Goal: Entertainment & Leisure: Browse casually

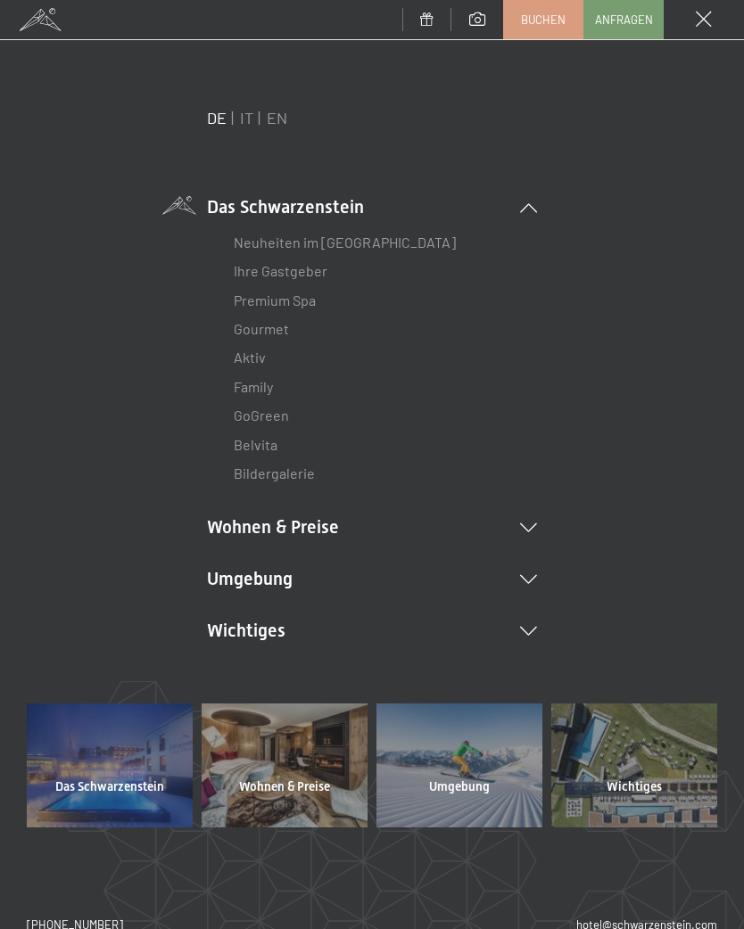
click at [531, 576] on icon at bounding box center [528, 579] width 17 height 9
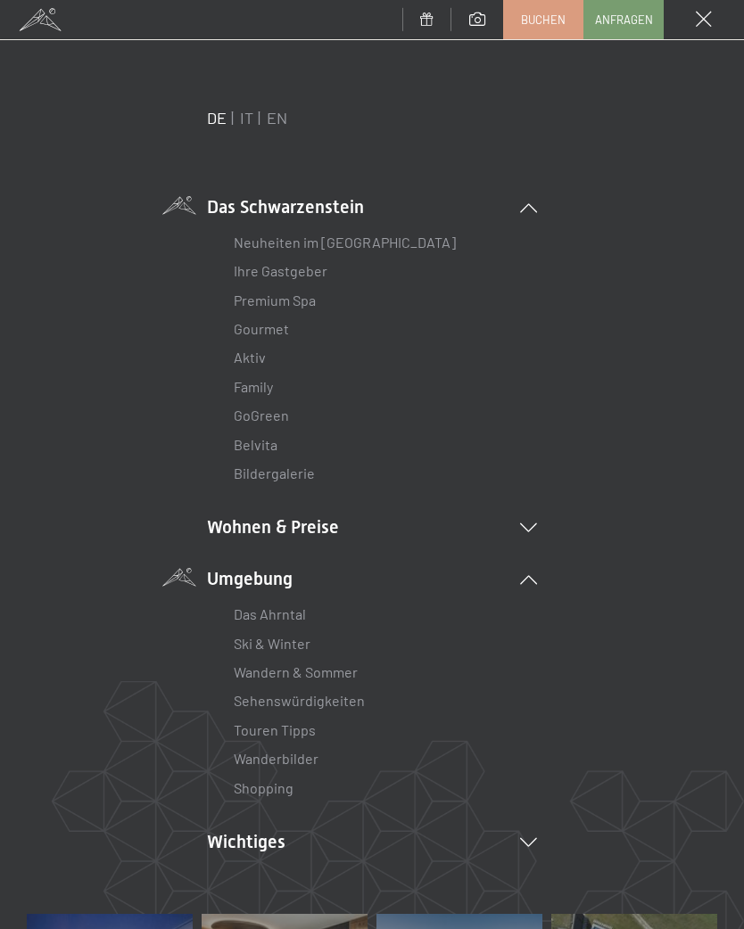
click at [305, 750] on link "Wanderbilder" at bounding box center [276, 758] width 85 height 17
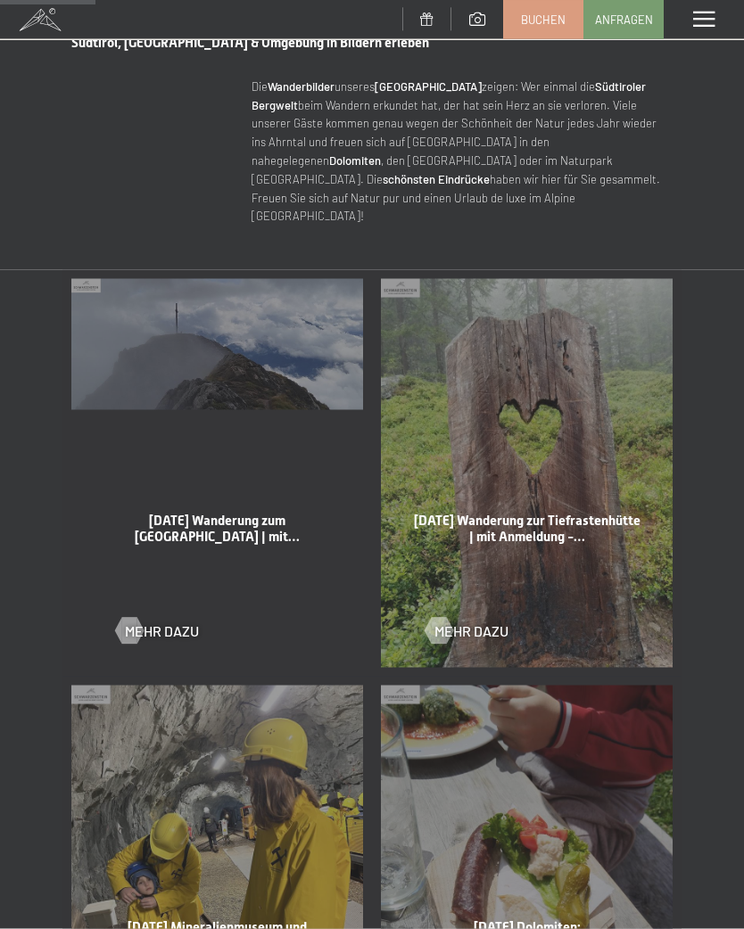
scroll to position [690, 0]
click at [440, 616] on div at bounding box center [438, 629] width 15 height 27
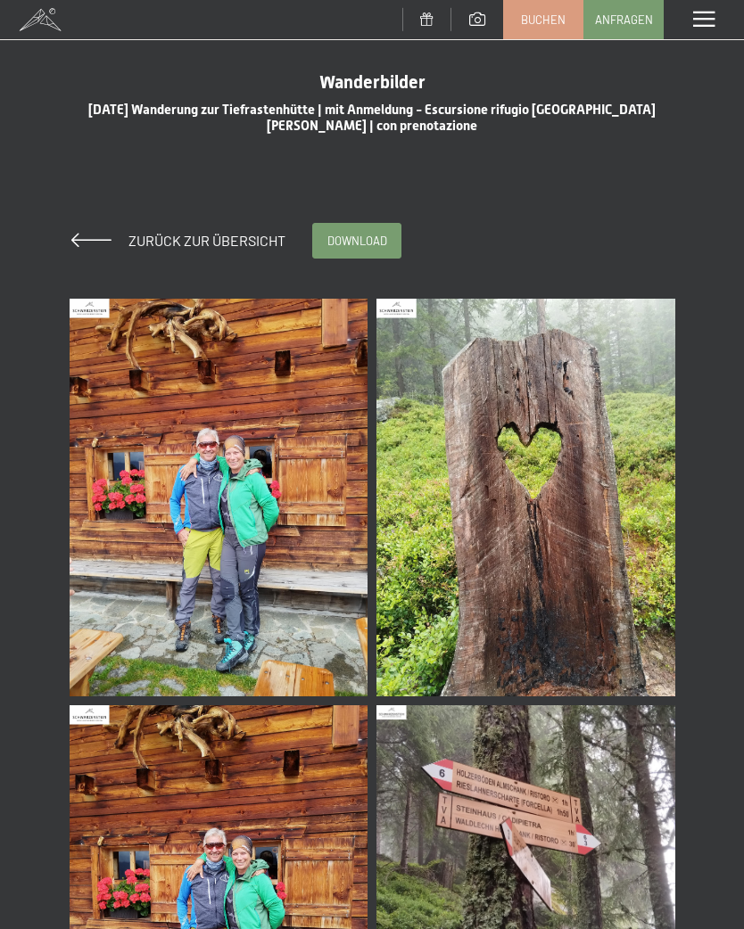
click at [249, 573] on img at bounding box center [219, 498] width 299 height 398
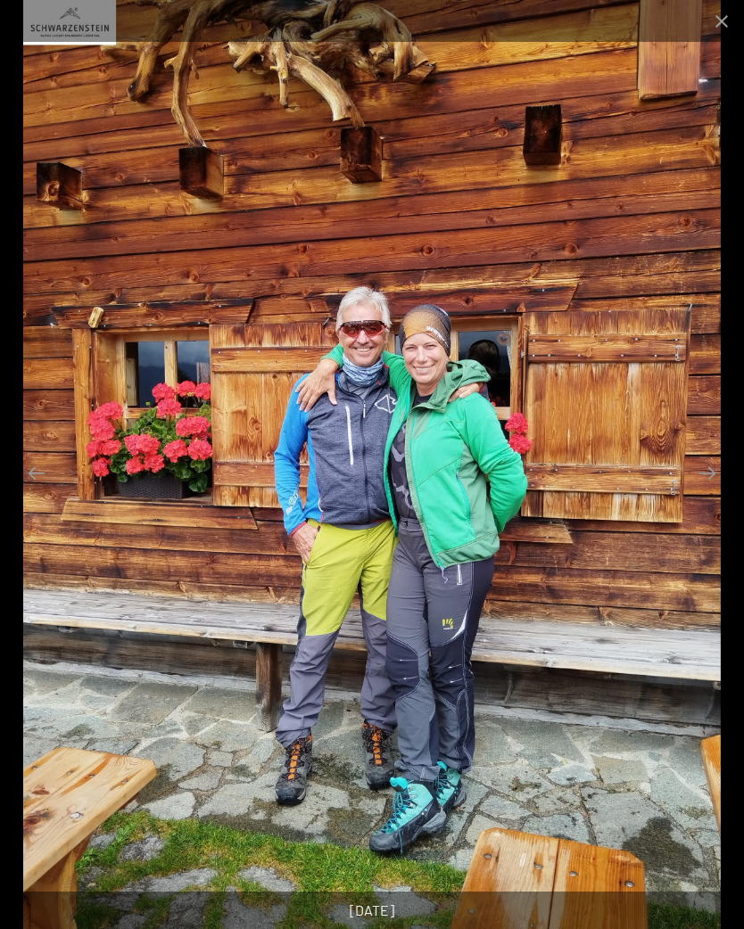
click at [713, 21] on button "Close gallery" at bounding box center [721, 21] width 45 height 42
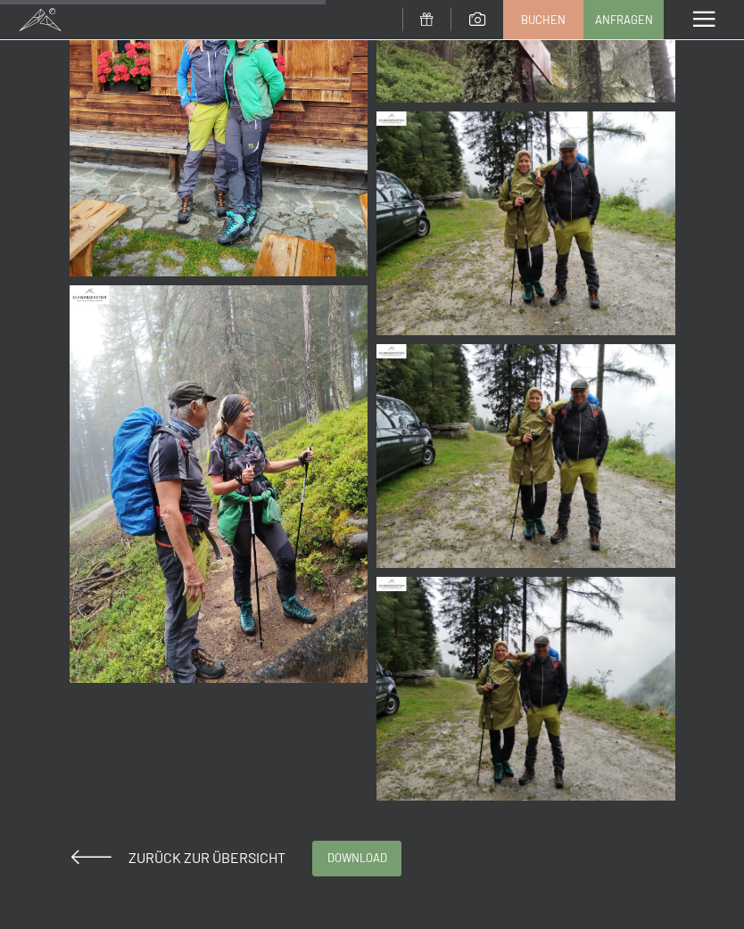
scroll to position [827, 0]
click at [226, 854] on span "Zurück zur Übersicht" at bounding box center [199, 857] width 171 height 17
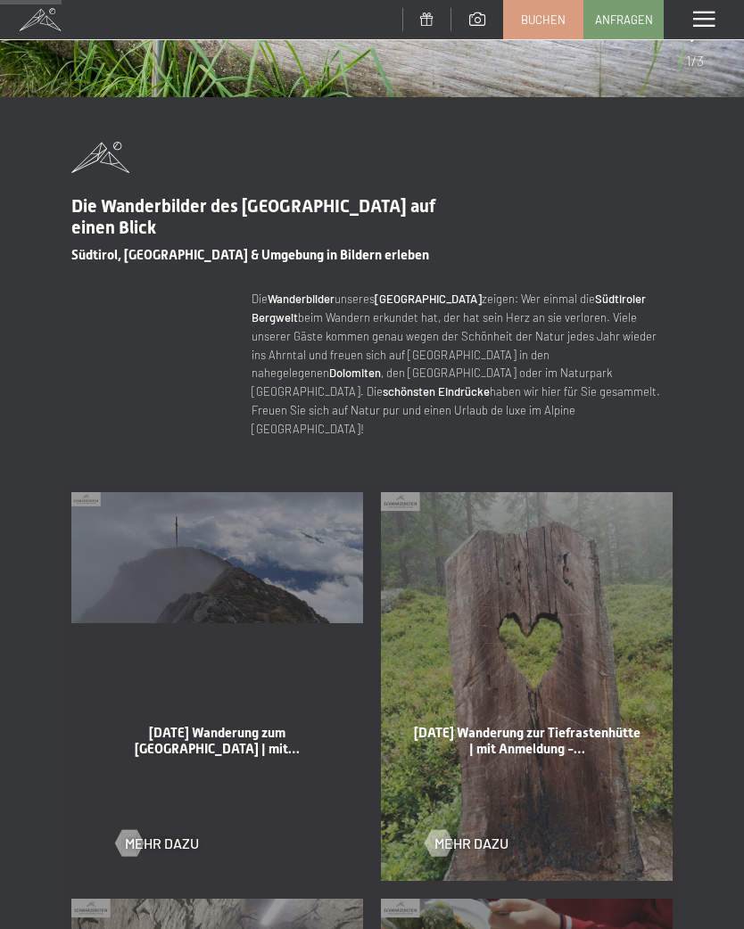
scroll to position [462, 0]
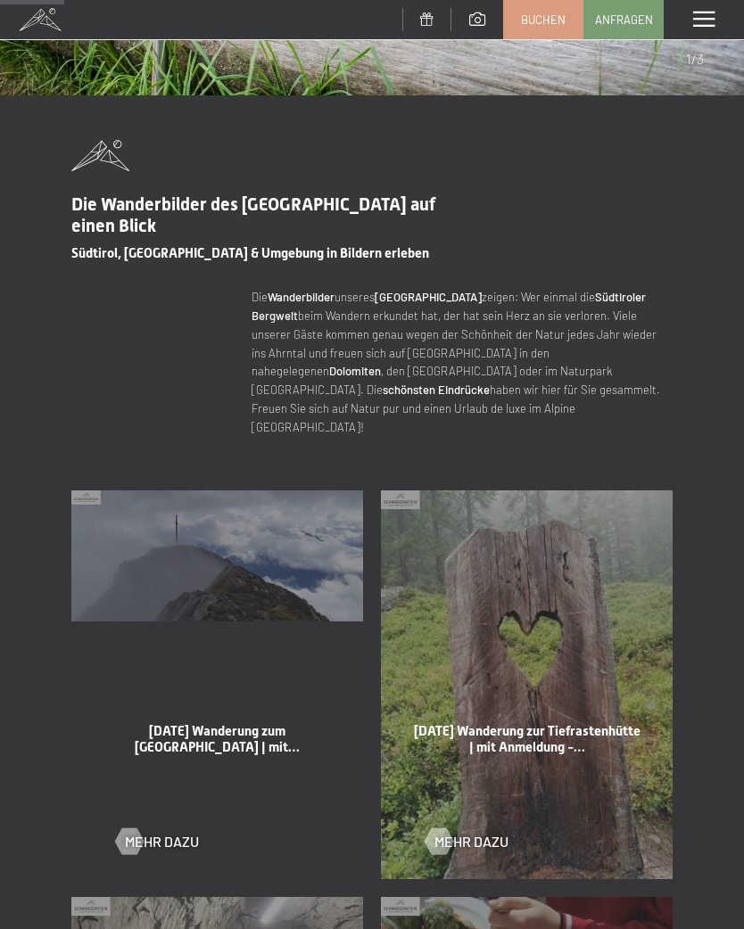
click at [136, 829] on div at bounding box center [128, 842] width 15 height 27
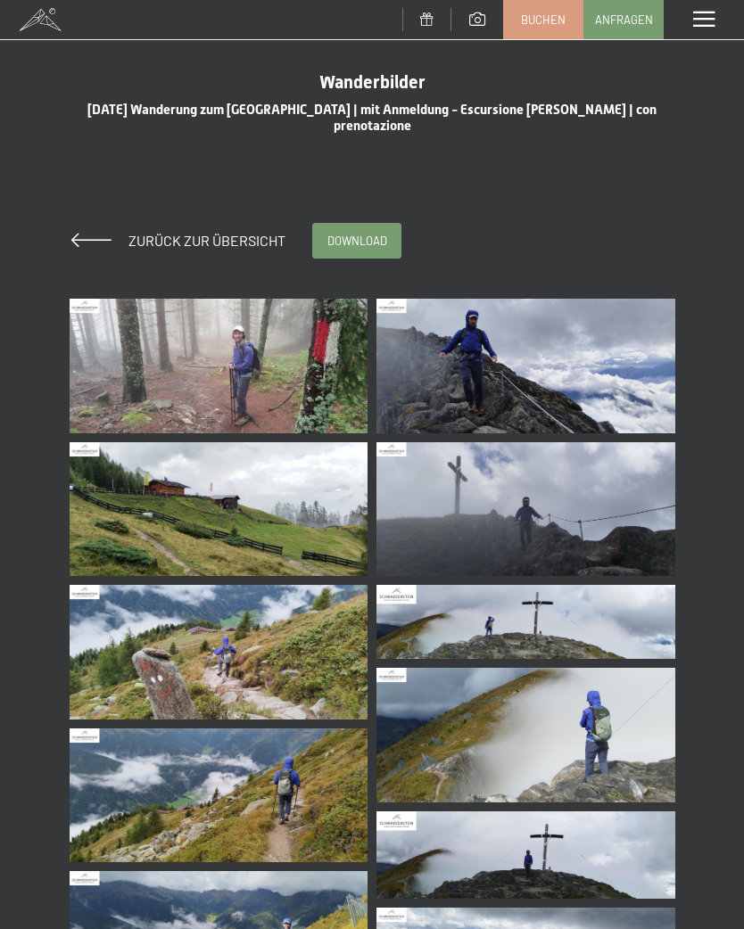
click at [295, 377] on img at bounding box center [219, 366] width 299 height 135
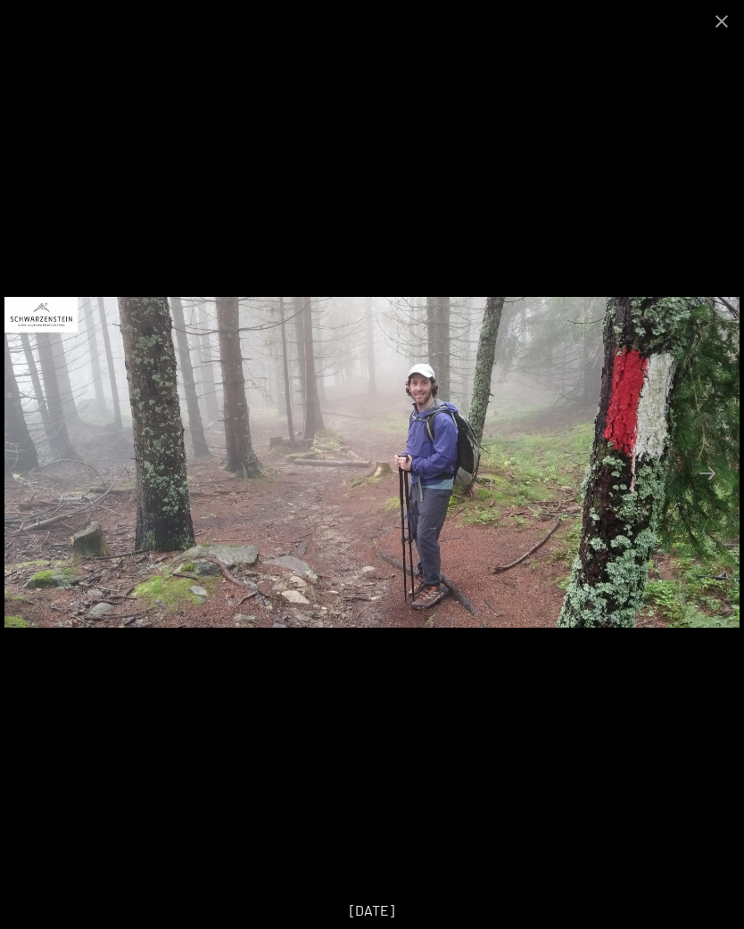
click at [718, 471] on button "Next slide" at bounding box center [707, 473] width 37 height 35
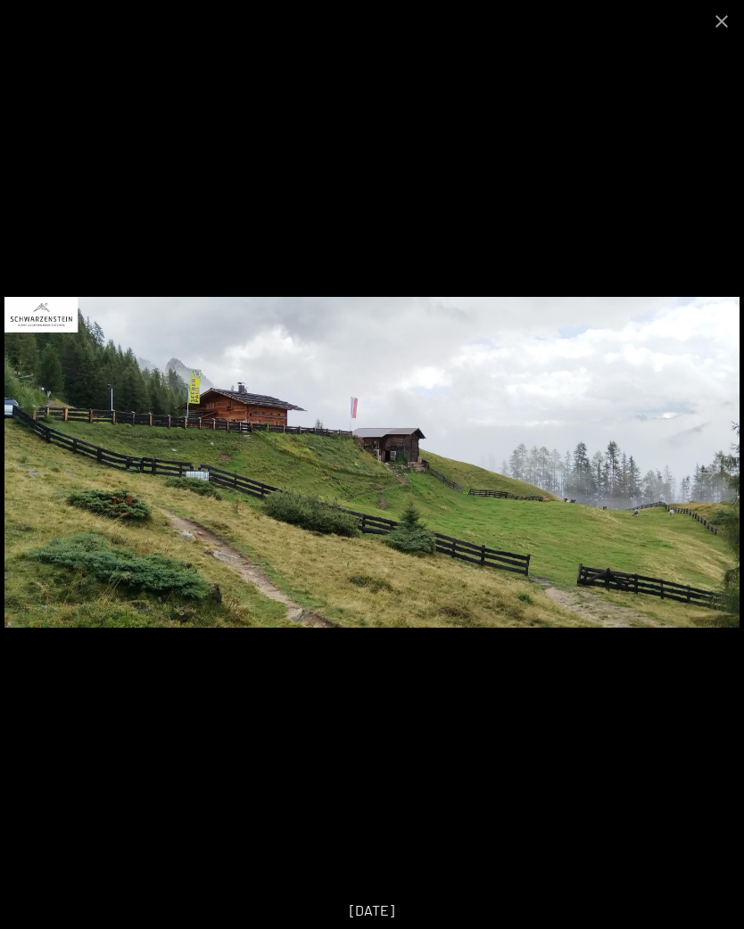
click at [705, 469] on button "Next slide" at bounding box center [707, 473] width 37 height 35
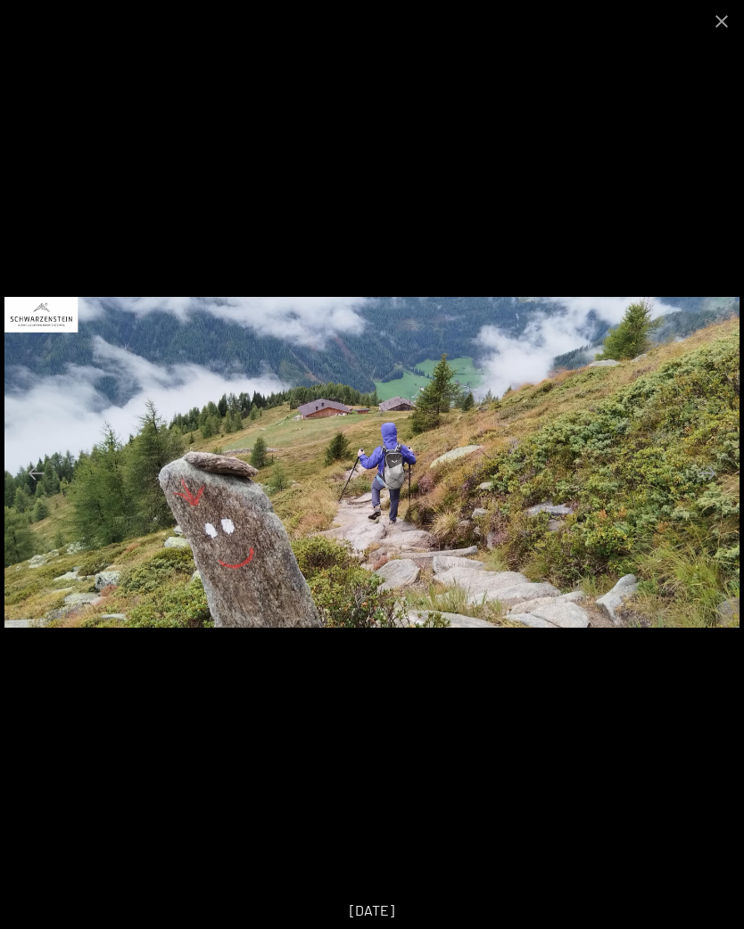
click at [712, 472] on button "Next slide" at bounding box center [707, 473] width 37 height 35
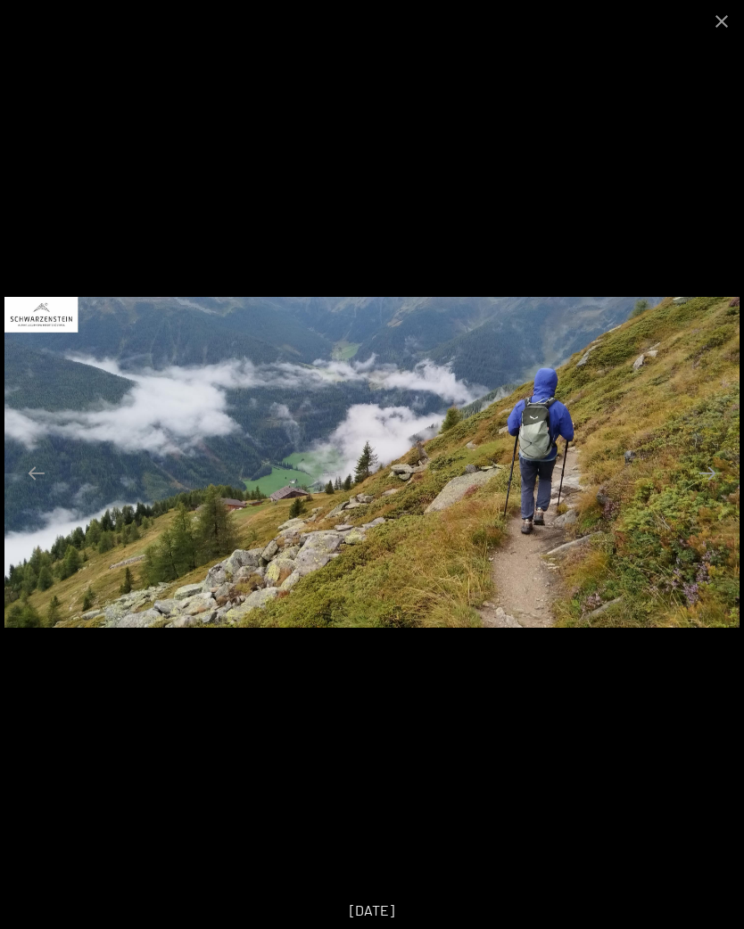
click at [707, 471] on button "Next slide" at bounding box center [707, 473] width 37 height 35
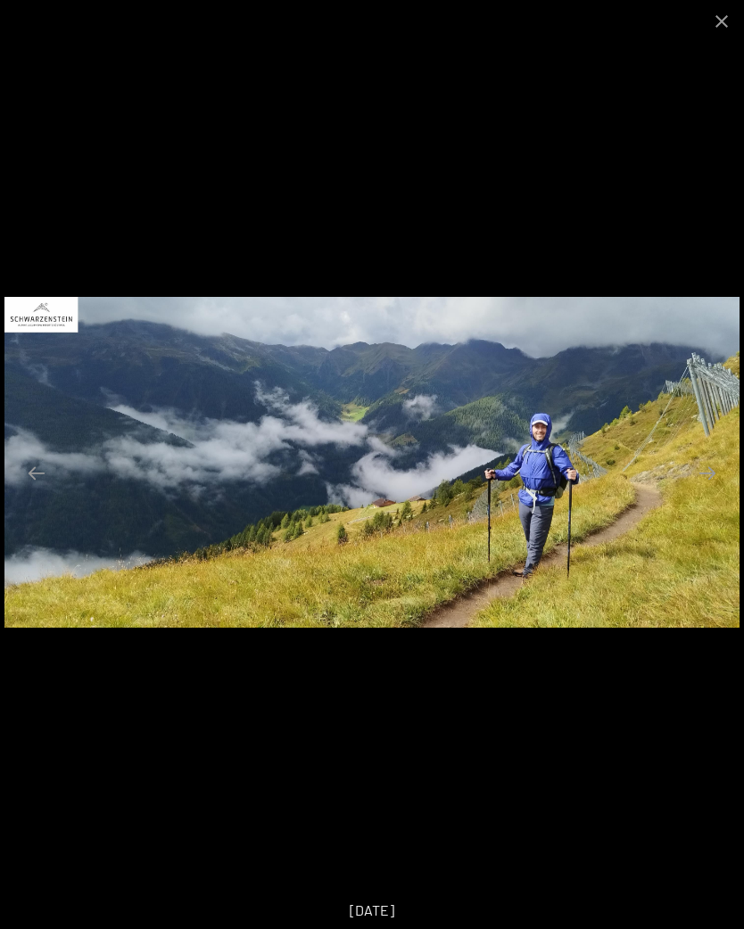
click at [710, 465] on button "Next slide" at bounding box center [707, 473] width 37 height 35
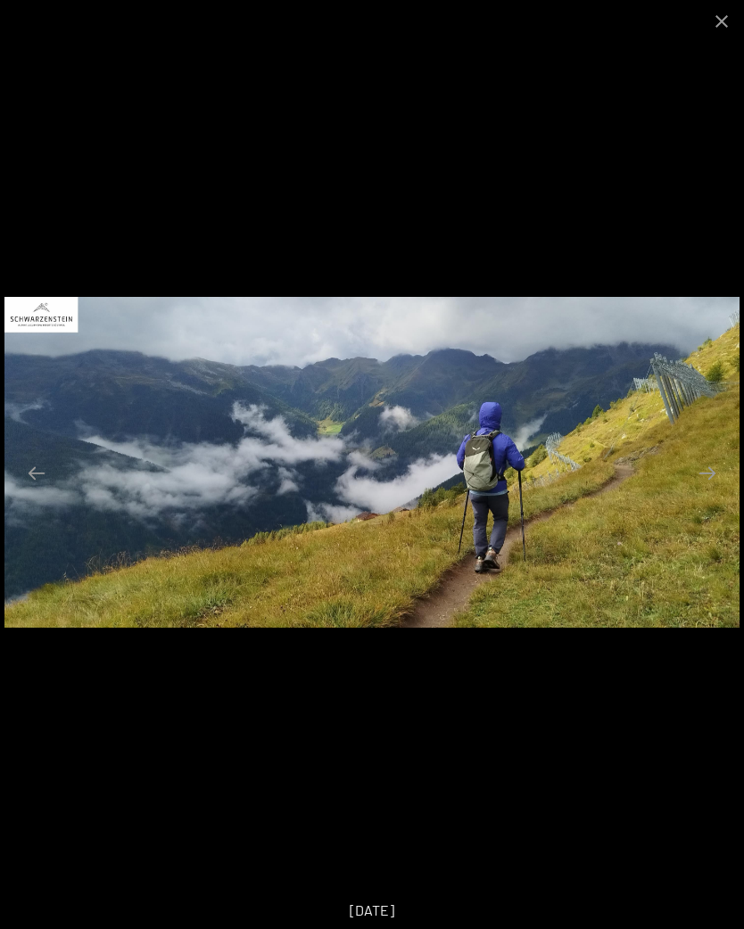
click at [706, 473] on button "Next slide" at bounding box center [707, 473] width 37 height 35
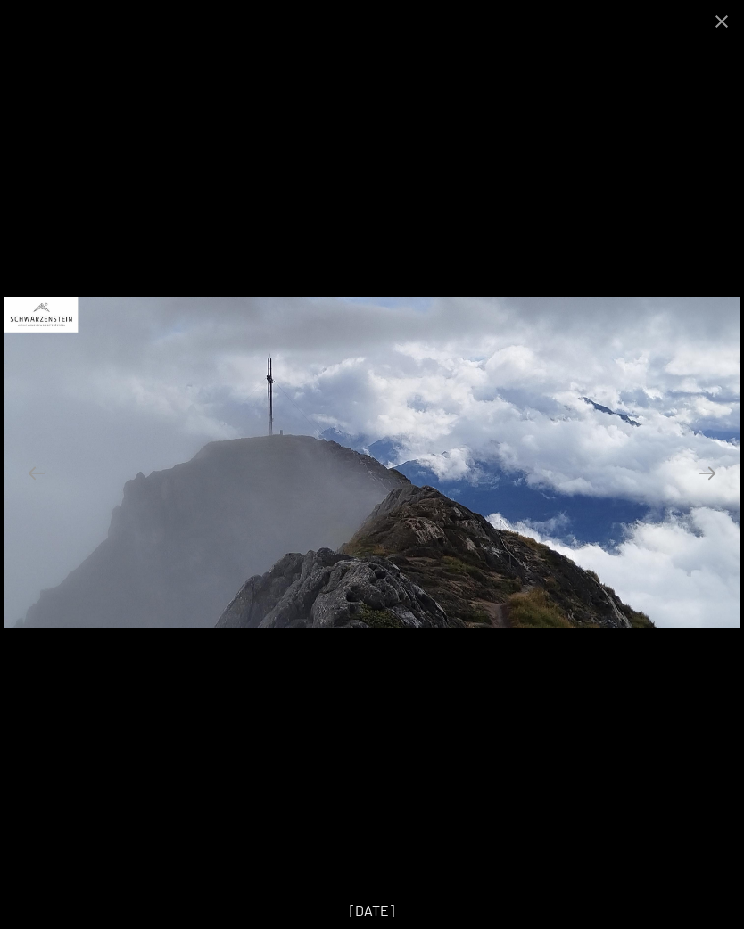
click at [706, 471] on button "Next slide" at bounding box center [707, 473] width 37 height 35
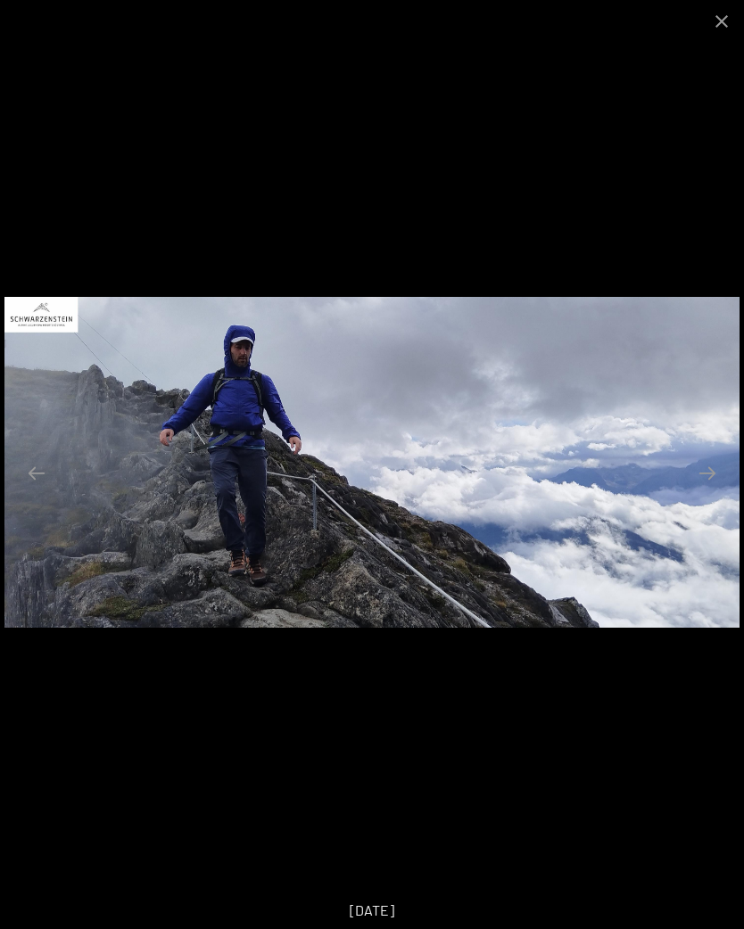
click at [710, 474] on button "Next slide" at bounding box center [707, 473] width 37 height 35
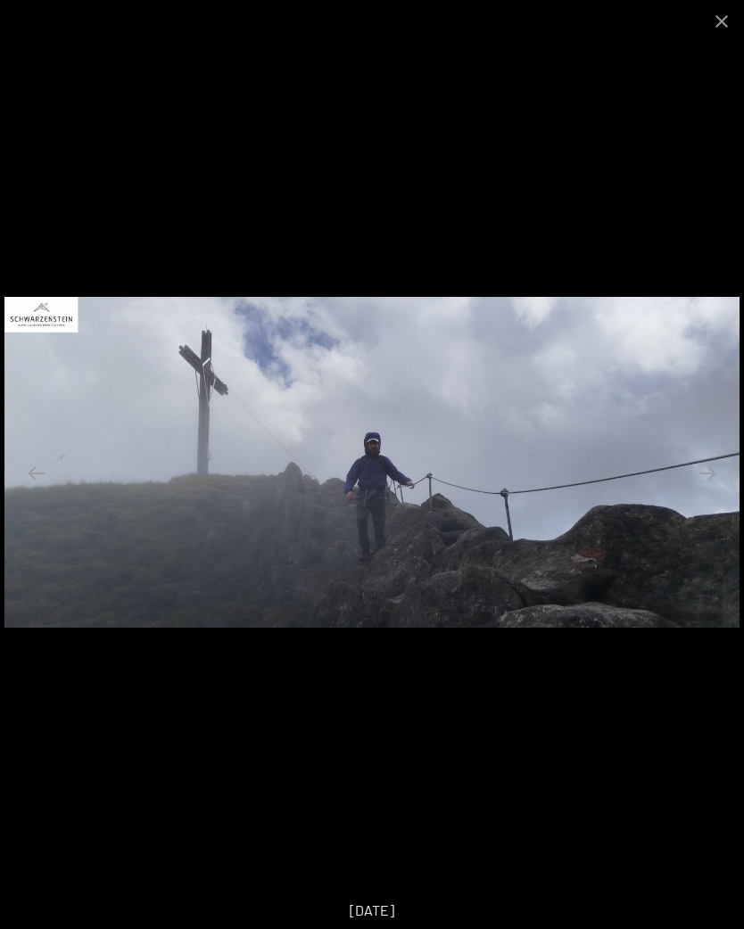
click at [707, 470] on button "Next slide" at bounding box center [707, 473] width 37 height 35
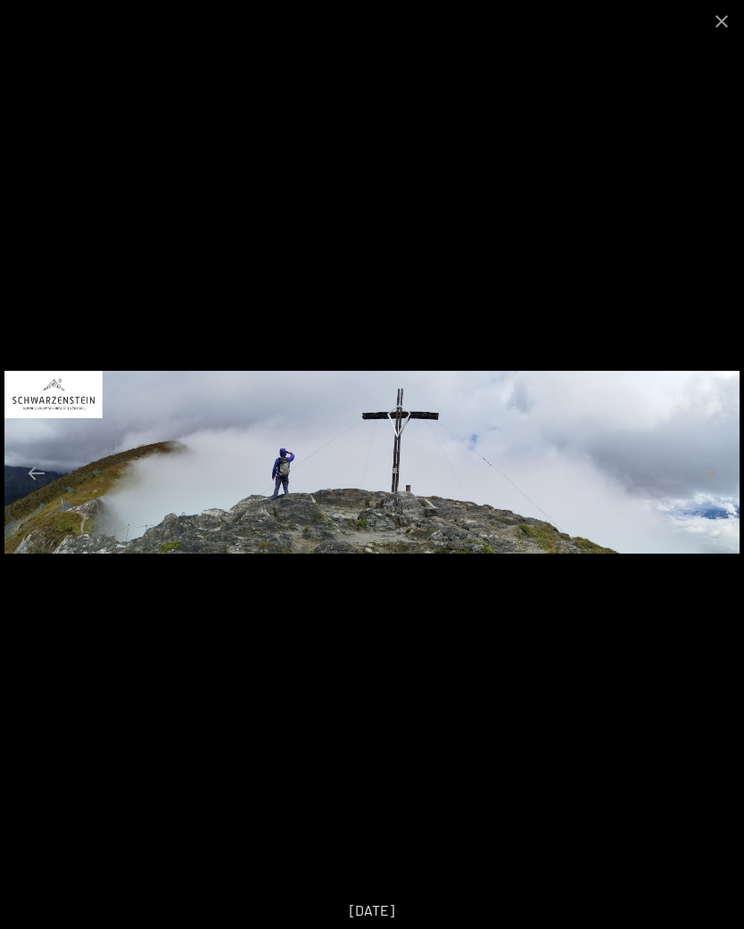
click at [709, 474] on button "Next slide" at bounding box center [707, 473] width 37 height 35
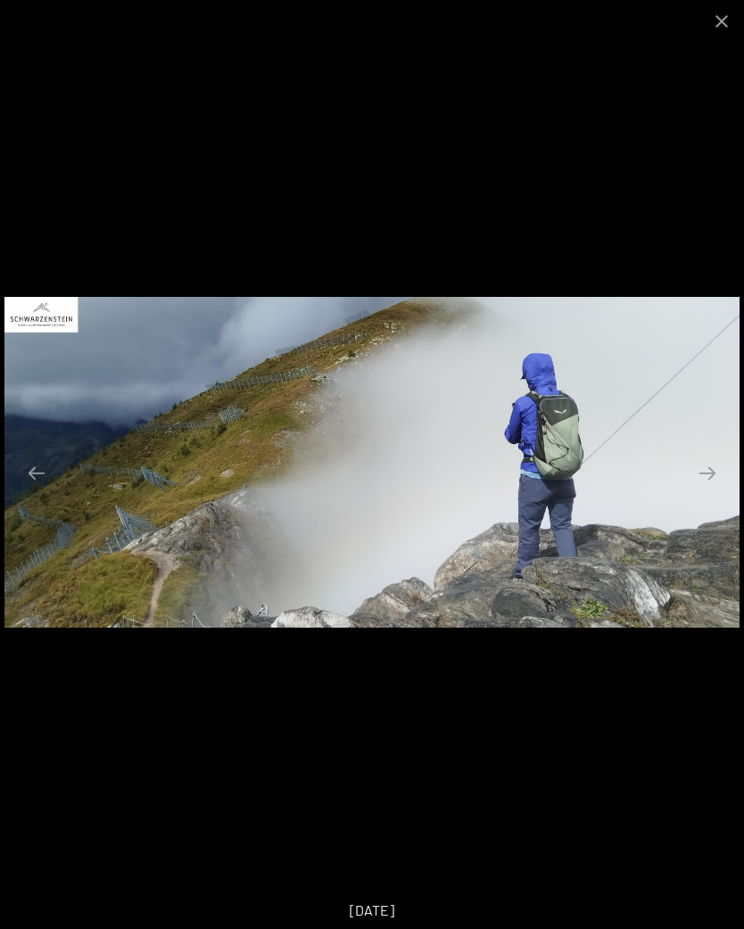
click at [716, 476] on button "Next slide" at bounding box center [707, 473] width 37 height 35
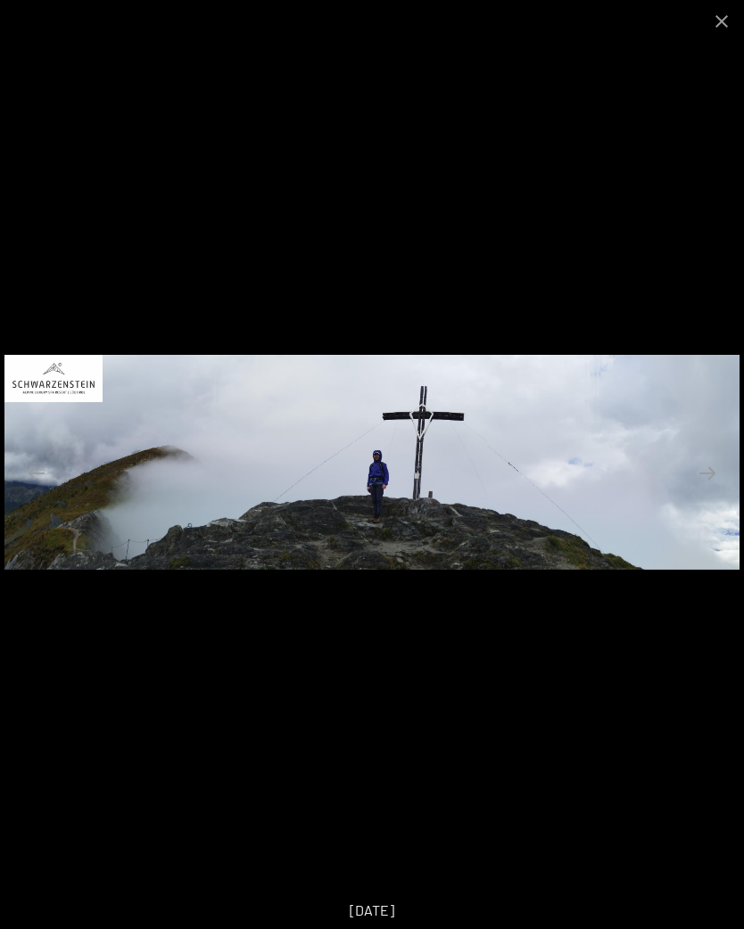
click at [710, 471] on button "Next slide" at bounding box center [707, 473] width 37 height 35
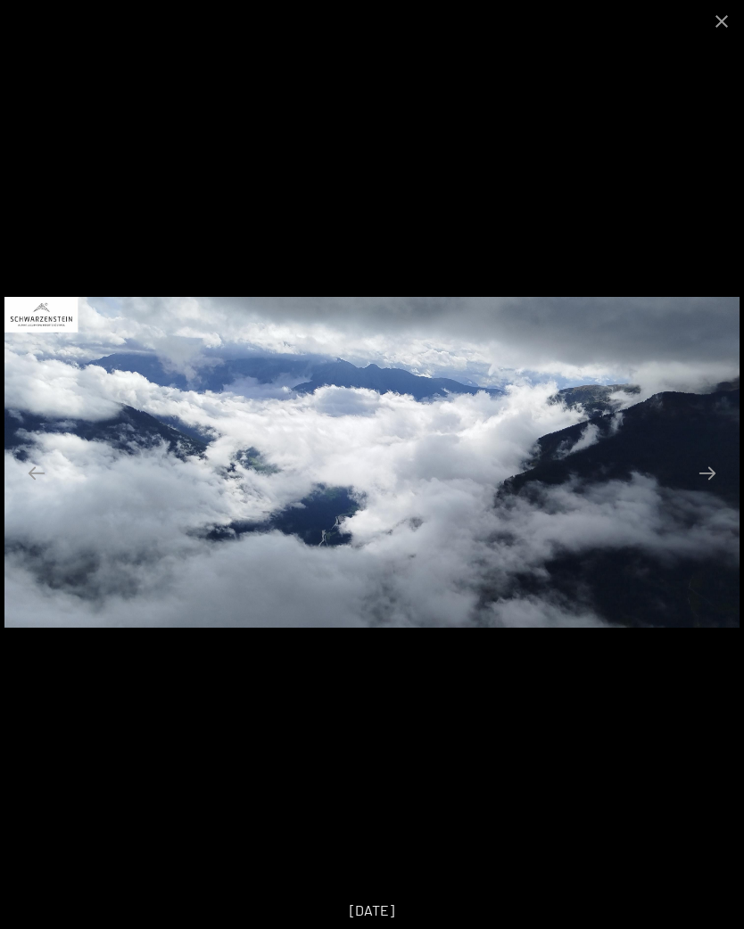
click at [712, 472] on button "Next slide" at bounding box center [707, 473] width 37 height 35
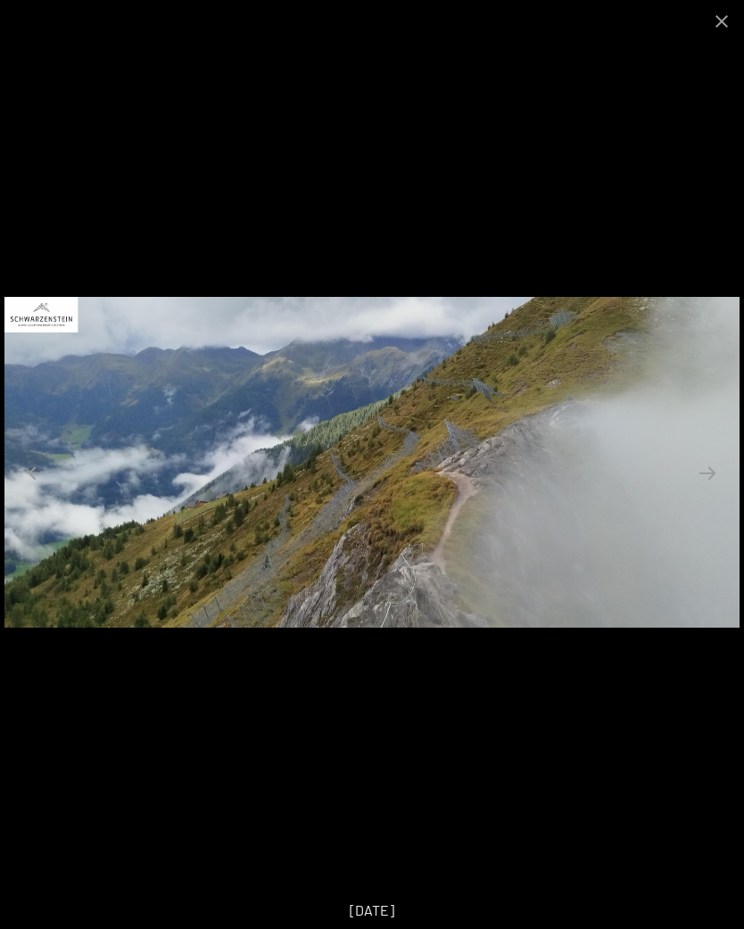
click at [702, 471] on button "Next slide" at bounding box center [707, 473] width 37 height 35
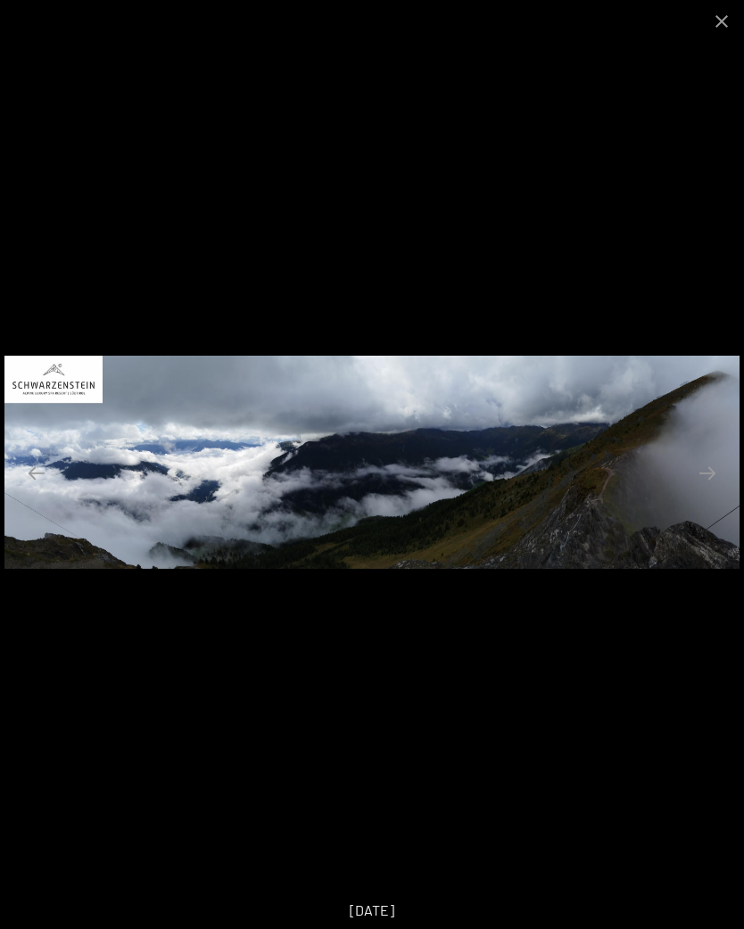
click at [710, 469] on button "Next slide" at bounding box center [707, 473] width 37 height 35
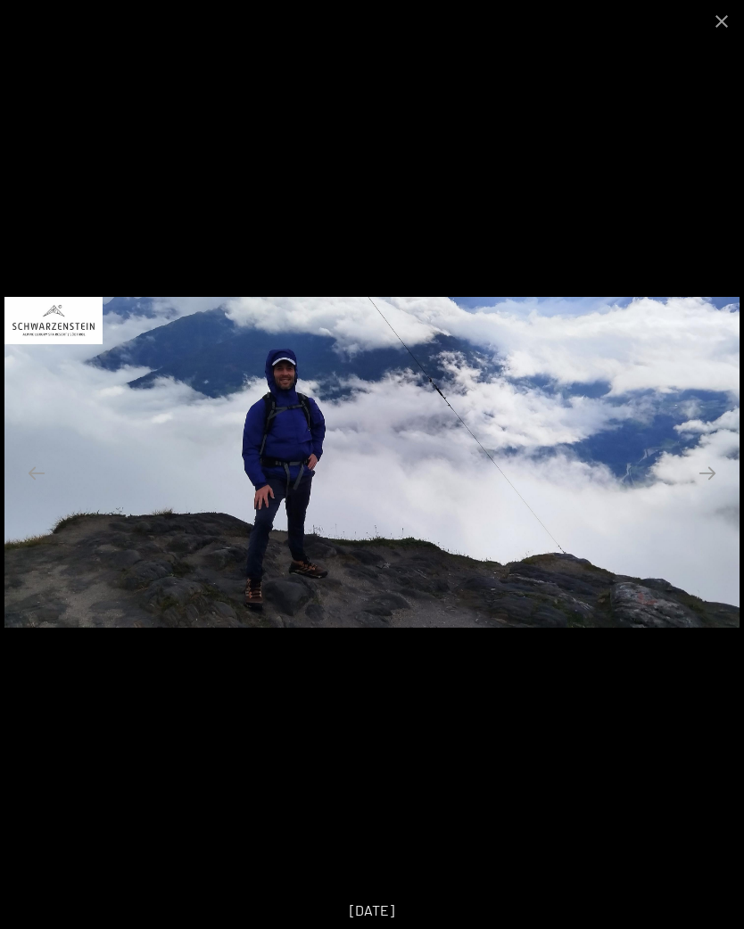
click at [701, 471] on button "Next slide" at bounding box center [707, 473] width 37 height 35
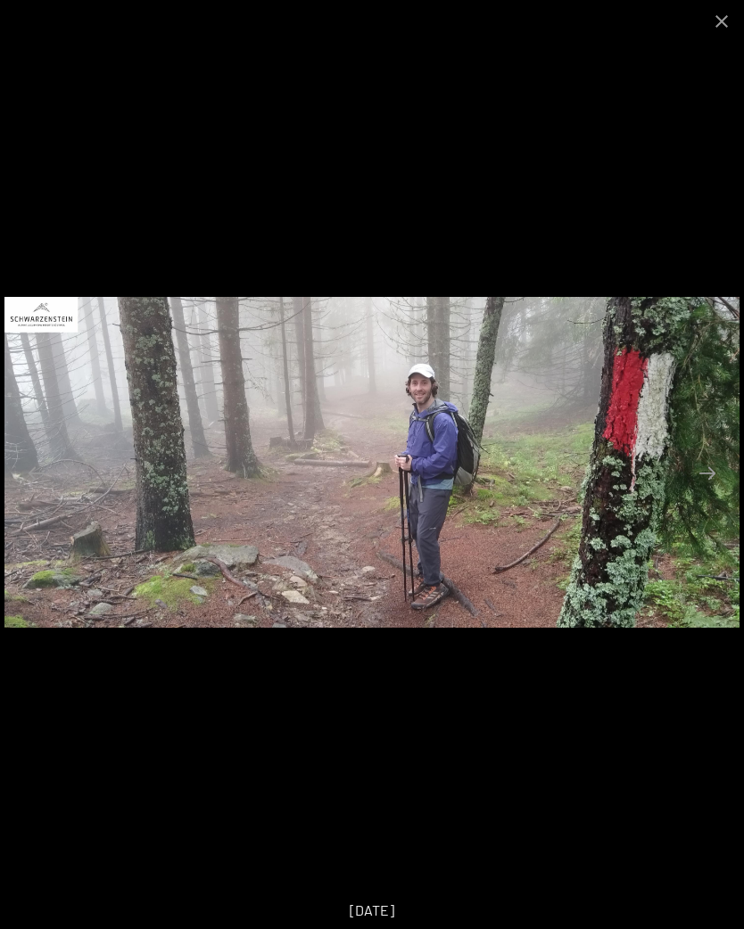
click at [722, 16] on button "Close gallery" at bounding box center [721, 21] width 45 height 42
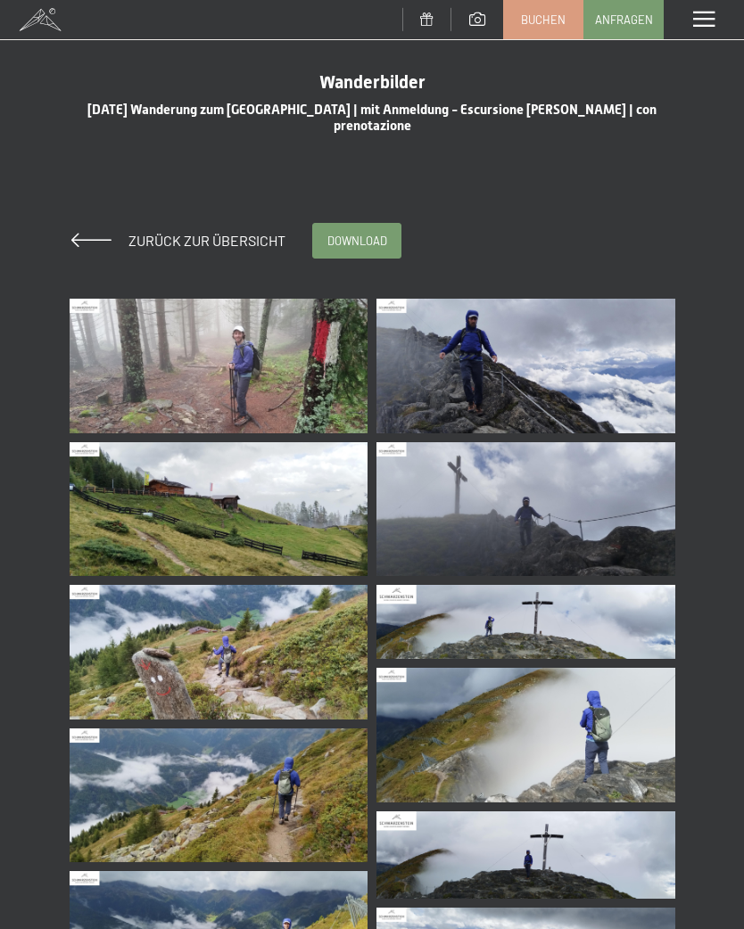
click at [257, 238] on span "Zurück zur Übersicht" at bounding box center [199, 240] width 171 height 17
